Goal: Task Accomplishment & Management: Complete application form

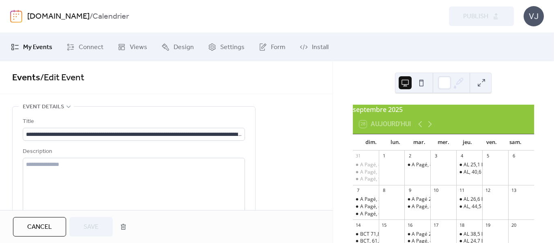
click at [421, 10] on div "Preview Publish" at bounding box center [402, 15] width 223 height 19
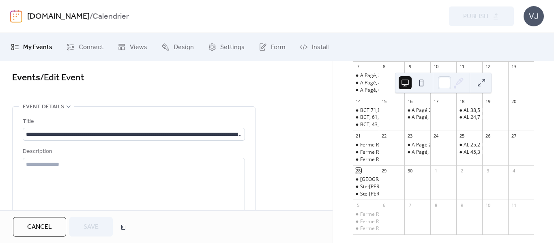
scroll to position [140, 0]
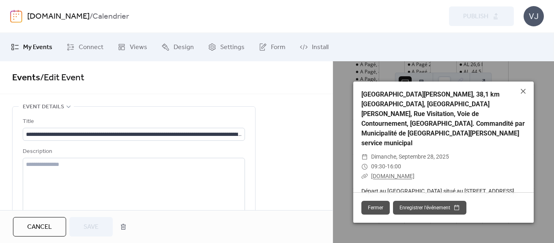
click at [397, 173] on link "[DOMAIN_NAME]" at bounding box center [392, 176] width 43 height 6
click at [522, 94] on icon at bounding box center [523, 91] width 10 height 10
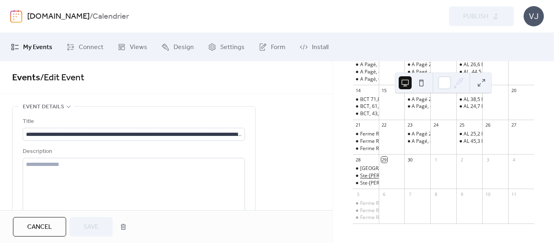
click at [370, 172] on div "Ste-[PERSON_NAME], 52,2 km Lac Rocher, [GEOGRAPHIC_DATA], [GEOGRAPHIC_DATA], St…" at bounding box center [553, 175] width 387 height 7
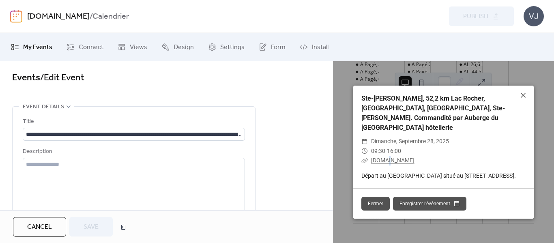
click at [386, 156] on span "[DOMAIN_NAME]" at bounding box center [392, 161] width 43 height 10
click at [386, 157] on link "[DOMAIN_NAME]" at bounding box center [392, 160] width 43 height 6
click at [523, 98] on icon at bounding box center [523, 95] width 5 height 5
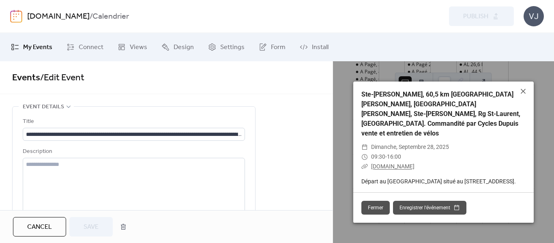
click at [399, 163] on link "[DOMAIN_NAME]" at bounding box center [392, 166] width 43 height 6
click at [523, 96] on icon at bounding box center [523, 91] width 10 height 10
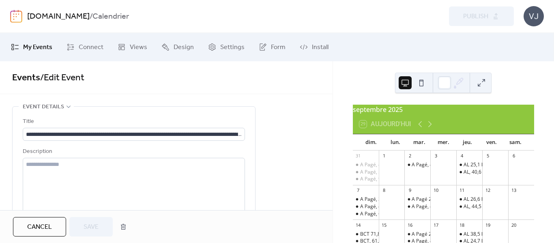
click at [442, 120] on div "29 Aujourd'hui" at bounding box center [443, 123] width 181 height 19
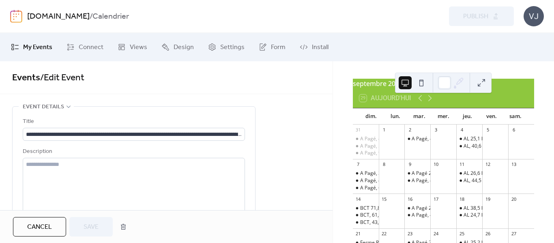
scroll to position [10, 0]
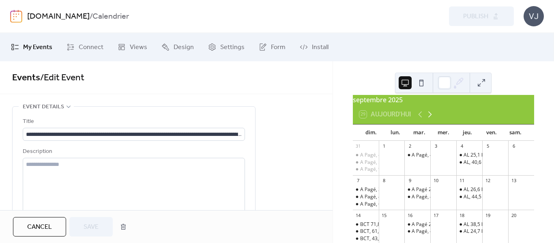
click at [428, 118] on icon at bounding box center [430, 115] width 10 height 10
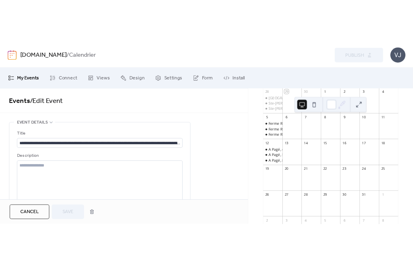
scroll to position [107, 0]
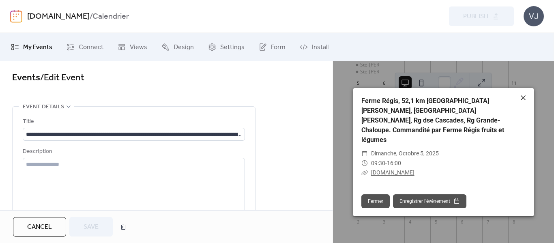
click at [527, 103] on icon at bounding box center [523, 98] width 10 height 10
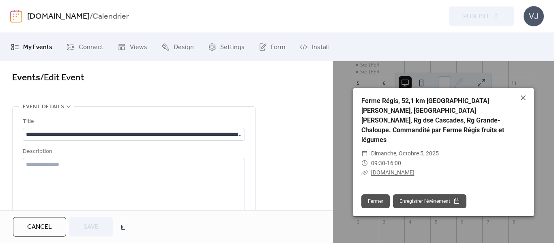
click at [397, 169] on link "[DOMAIN_NAME]" at bounding box center [392, 172] width 43 height 6
click at [407, 169] on link "[DOMAIN_NAME]" at bounding box center [392, 172] width 43 height 6
click at [398, 169] on link "[DOMAIN_NAME]" at bounding box center [392, 172] width 43 height 6
click at [520, 103] on icon at bounding box center [523, 98] width 10 height 10
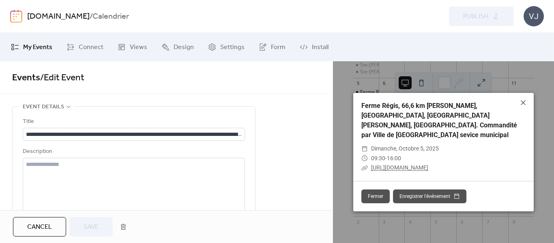
click at [409, 164] on link "https://ridewithgps.com/routes/49233120" at bounding box center [399, 167] width 57 height 6
click at [526, 107] on icon at bounding box center [523, 103] width 10 height 10
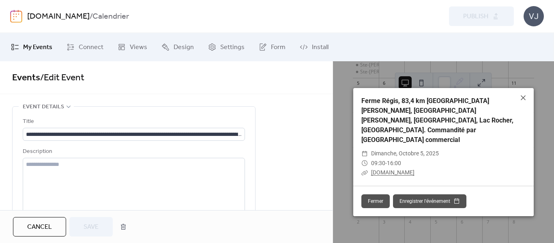
click at [399, 168] on span "[DOMAIN_NAME]" at bounding box center [392, 173] width 43 height 10
click at [398, 169] on link "[DOMAIN_NAME]" at bounding box center [392, 172] width 43 height 6
click at [519, 103] on icon at bounding box center [523, 98] width 10 height 10
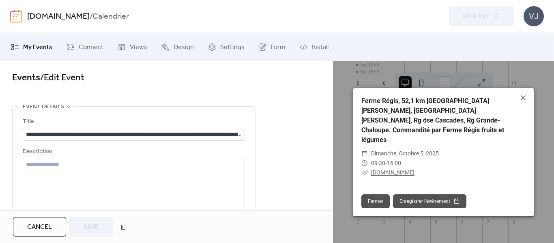
click at [395, 169] on link "[DOMAIN_NAME]" at bounding box center [392, 172] width 43 height 6
click at [522, 100] on icon at bounding box center [523, 97] width 5 height 5
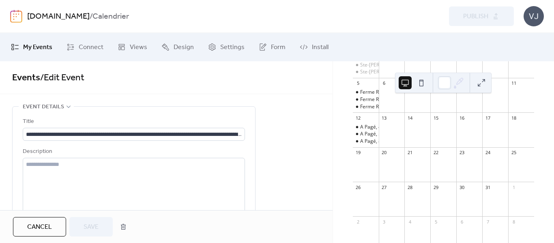
click at [370, 89] on div "5" at bounding box center [366, 83] width 26 height 11
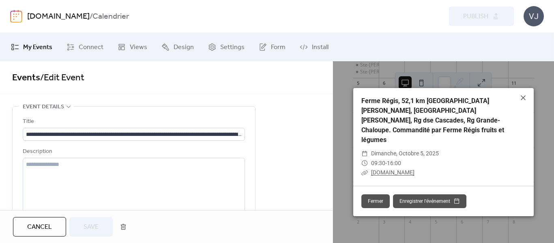
click at [404, 169] on link "[DOMAIN_NAME]" at bounding box center [392, 172] width 43 height 6
click at [524, 103] on icon at bounding box center [523, 98] width 10 height 10
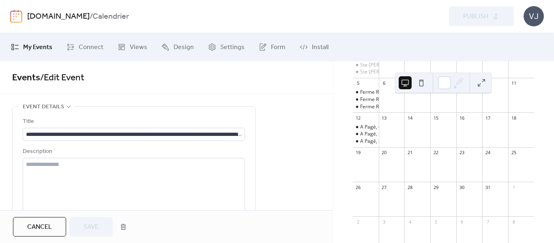
click at [403, 10] on div "Preview Publish" at bounding box center [402, 15] width 223 height 19
click at [316, 18] on div "Preview Publish" at bounding box center [402, 15] width 223 height 19
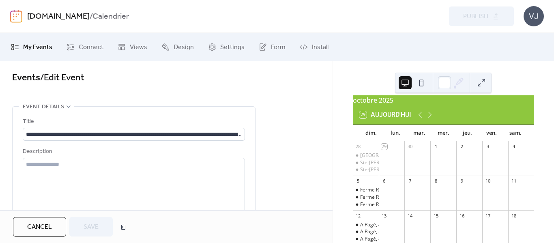
scroll to position [0, 0]
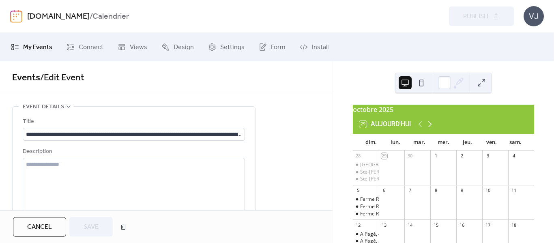
click at [428, 128] on icon at bounding box center [430, 124] width 10 height 10
click at [419, 129] on icon at bounding box center [420, 124] width 10 height 10
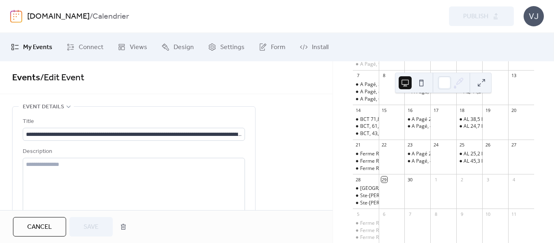
scroll to position [140, 0]
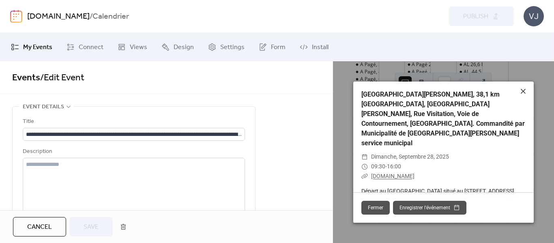
click at [522, 94] on icon at bounding box center [523, 91] width 5 height 5
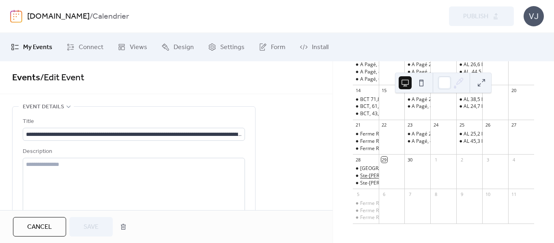
click at [372, 174] on div "Ste-[PERSON_NAME], 52,2 km Lac Rocher, [GEOGRAPHIC_DATA], [GEOGRAPHIC_DATA], St…" at bounding box center [553, 175] width 387 height 7
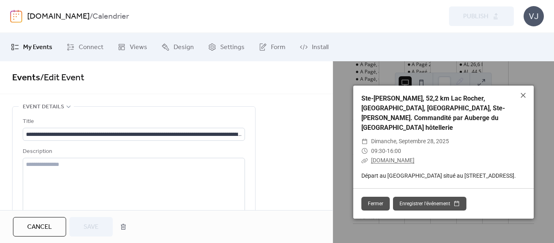
click at [388, 157] on link "[DOMAIN_NAME]" at bounding box center [392, 160] width 43 height 6
click at [524, 98] on icon at bounding box center [523, 95] width 5 height 5
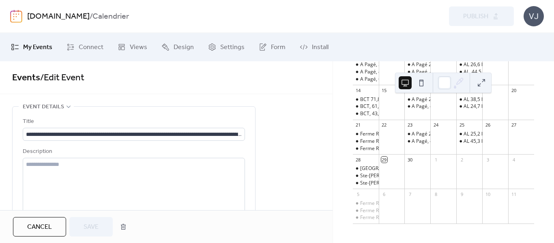
click at [550, 206] on div "septembre 2025 29 Aujourd'hui dim. lun. mar. mer. jeu. ven. sam. 31 A Pagé, 41,…" at bounding box center [443, 152] width 221 height 182
